Goal: Information Seeking & Learning: Learn about a topic

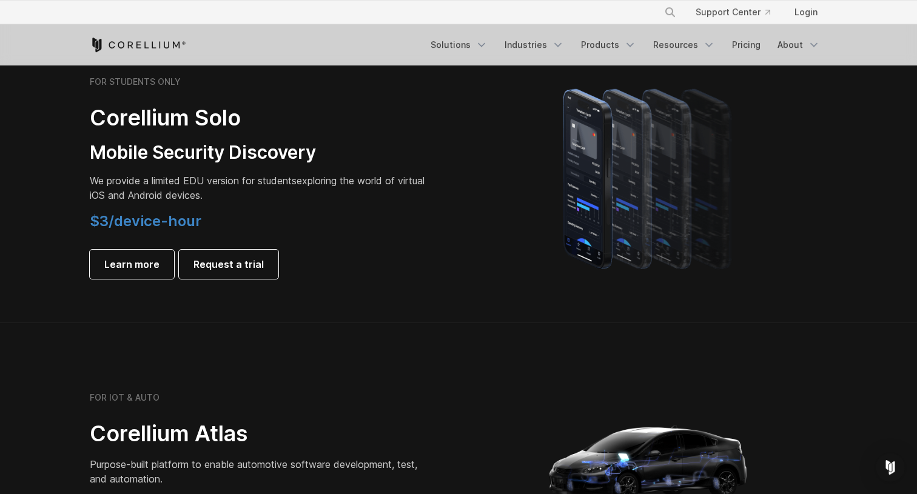
scroll to position [857, 0]
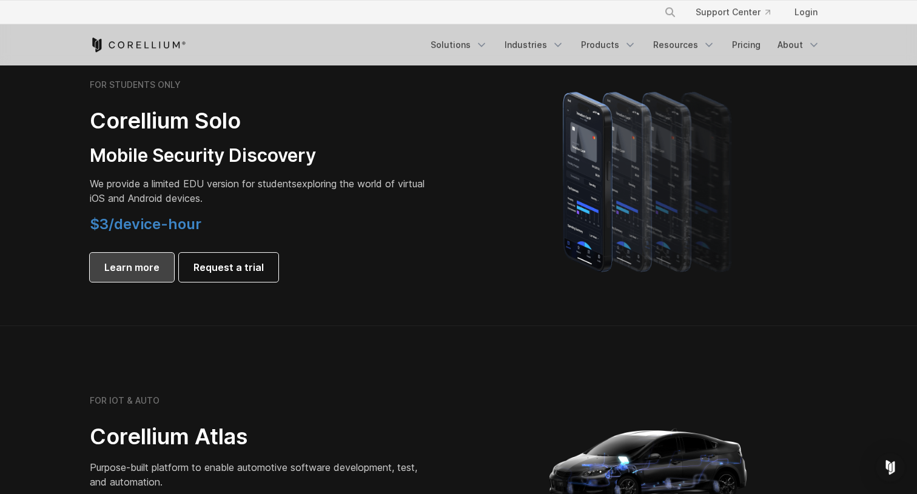
click at [129, 268] on span "Learn more" at bounding box center [131, 267] width 55 height 15
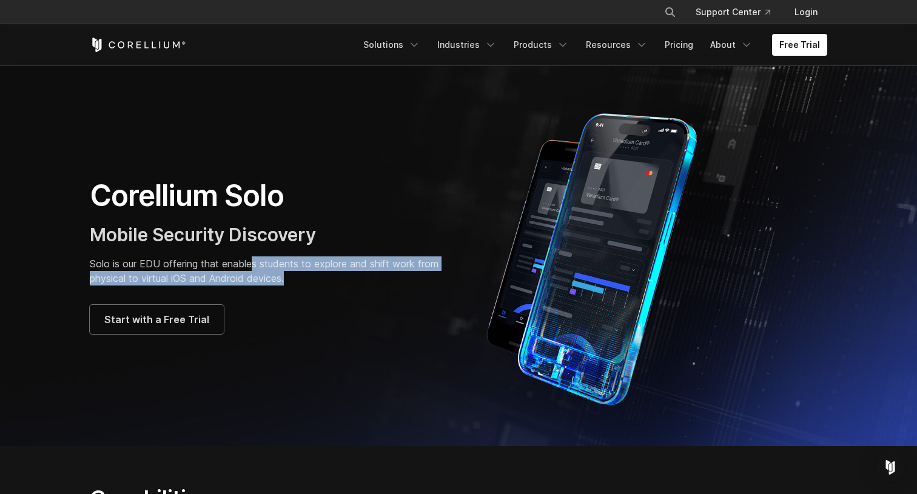
drag, startPoint x: 255, startPoint y: 263, endPoint x: 292, endPoint y: 286, distance: 44.1
click at [292, 286] on div "Corellium Solo Mobile Security Discovery Solo is our EDU offering that enables …" at bounding box center [268, 256] width 357 height 157
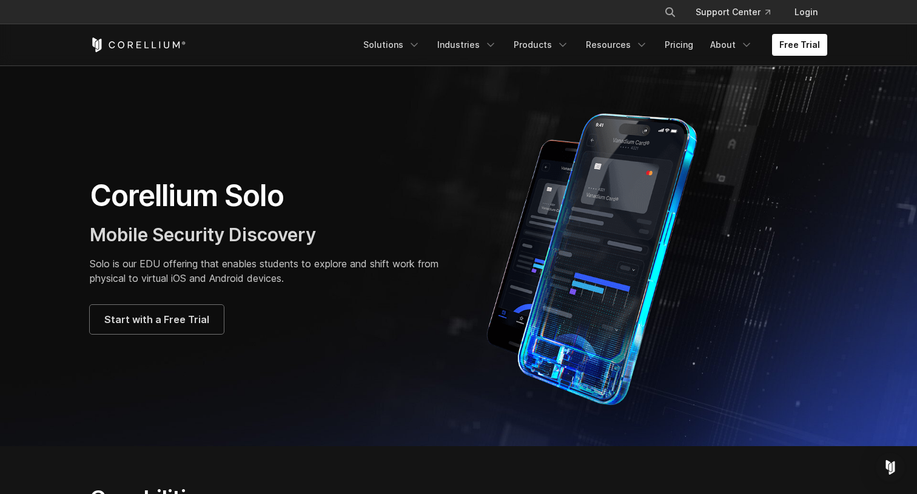
click at [292, 286] on div "Corellium Solo Mobile Security Discovery Solo is our EDU offering that enables …" at bounding box center [268, 256] width 357 height 157
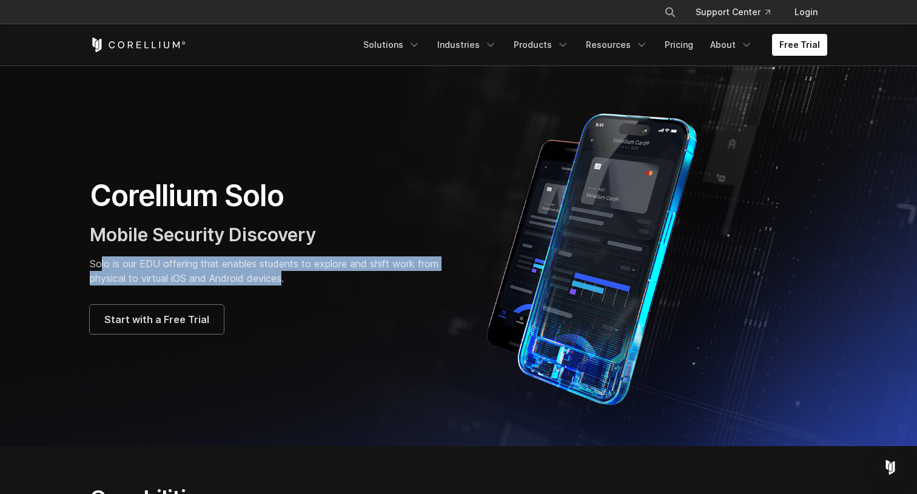
drag, startPoint x: 287, startPoint y: 283, endPoint x: 103, endPoint y: 258, distance: 186.0
click at [103, 258] on p "Solo is our EDU offering that enables students to explore and shift work from p…" at bounding box center [268, 271] width 357 height 29
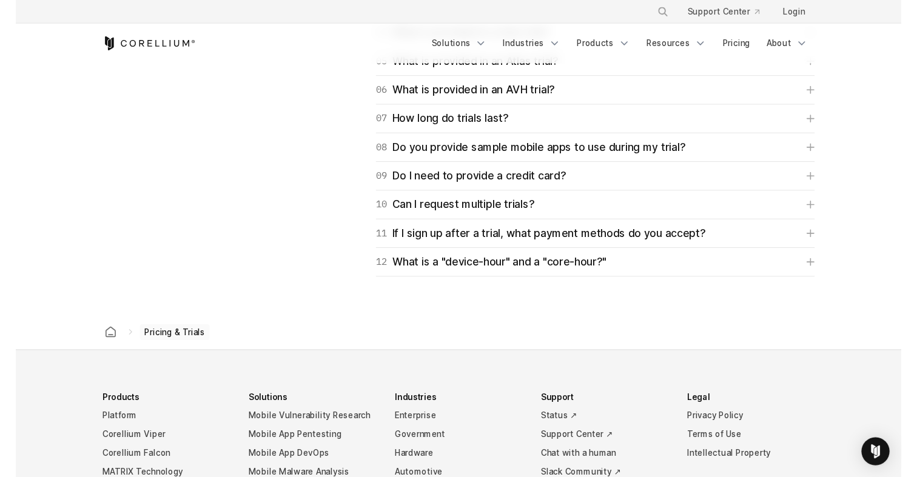
scroll to position [2010, 0]
